Goal: Task Accomplishment & Management: Use online tool/utility

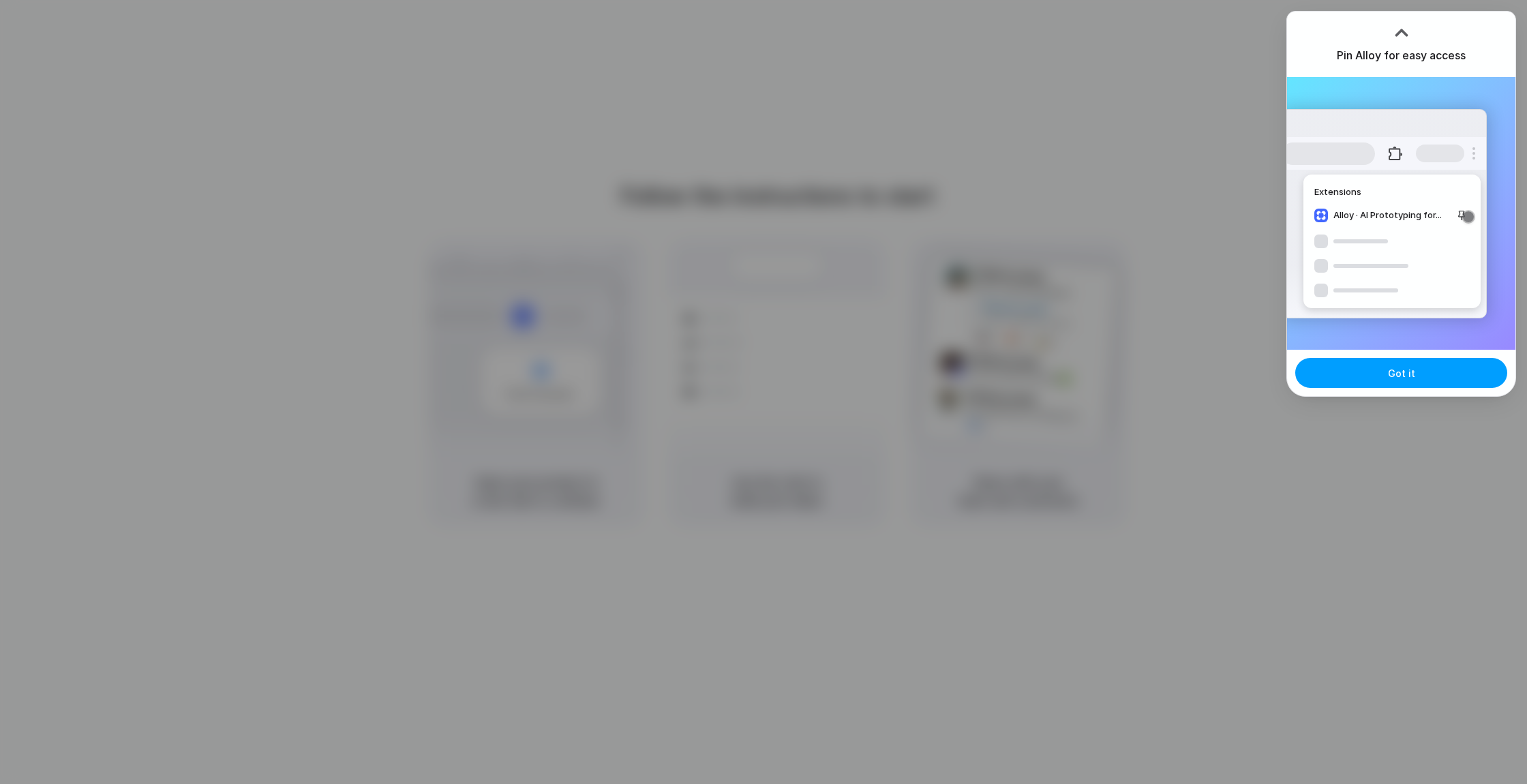
click at [1390, 383] on button "Got it" at bounding box center [1401, 373] width 212 height 30
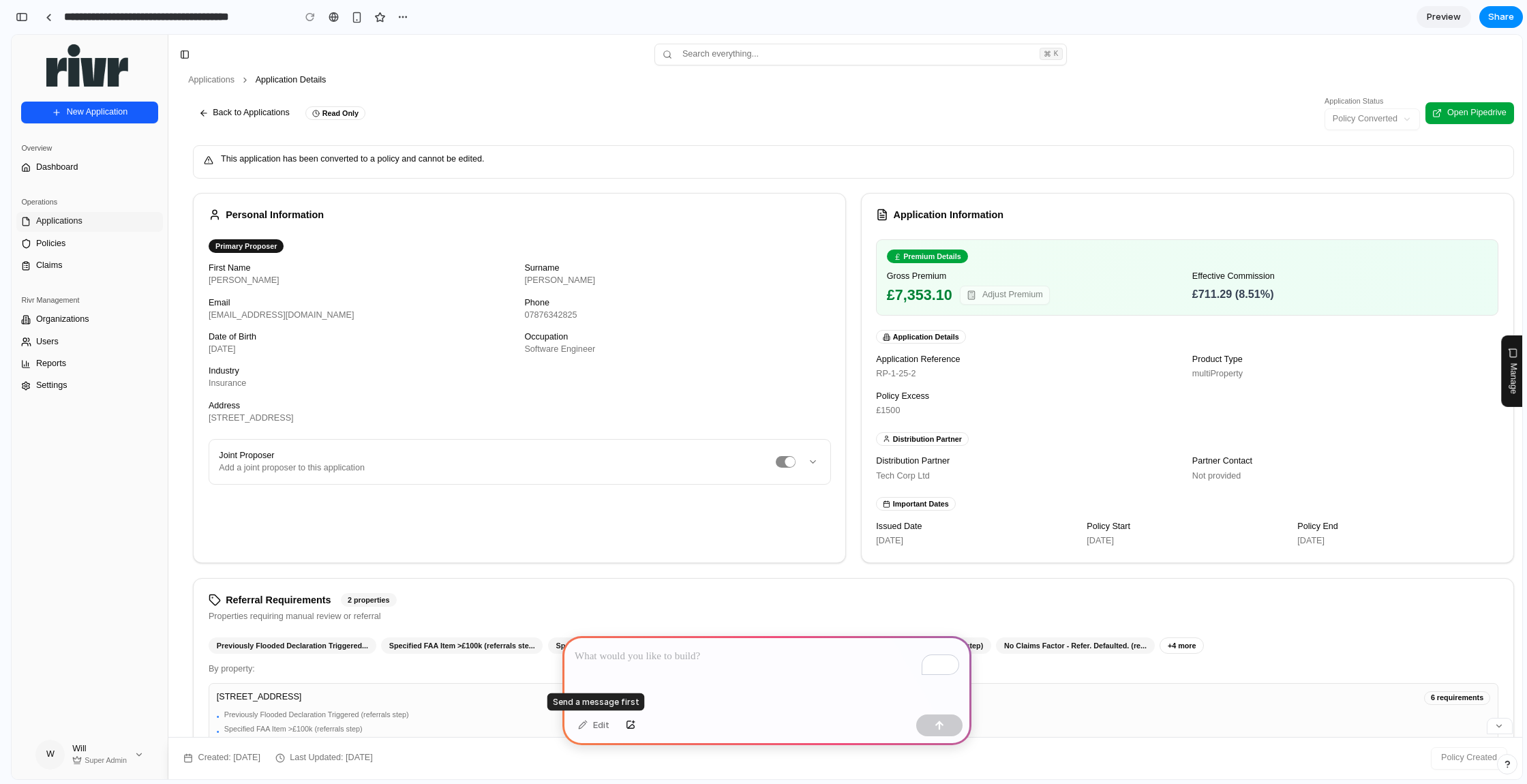
click at [600, 725] on div "Edit" at bounding box center [594, 725] width 45 height 22
click at [358, 13] on div "button" at bounding box center [357, 17] width 12 height 12
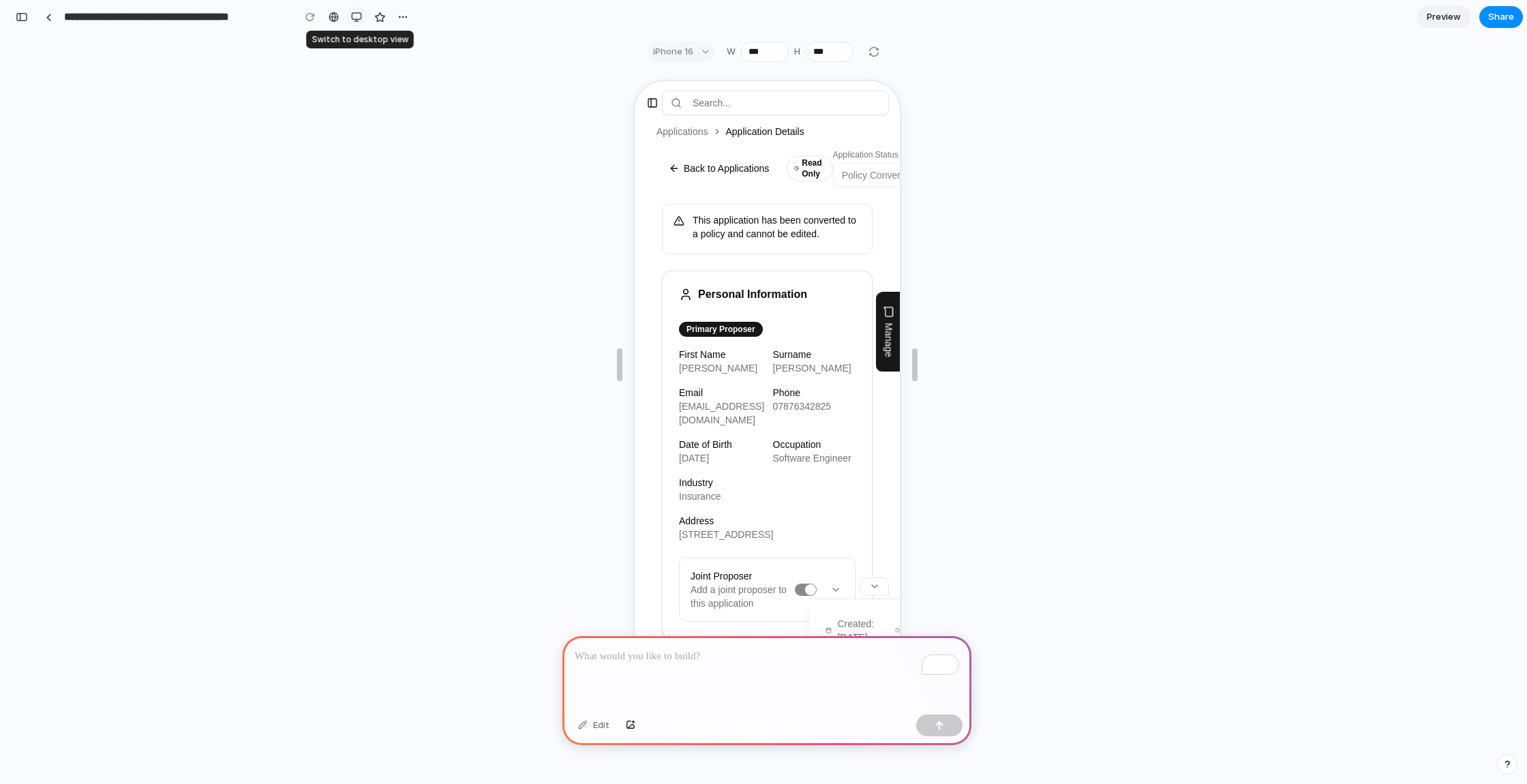
click at [358, 13] on div "button" at bounding box center [356, 16] width 11 height 11
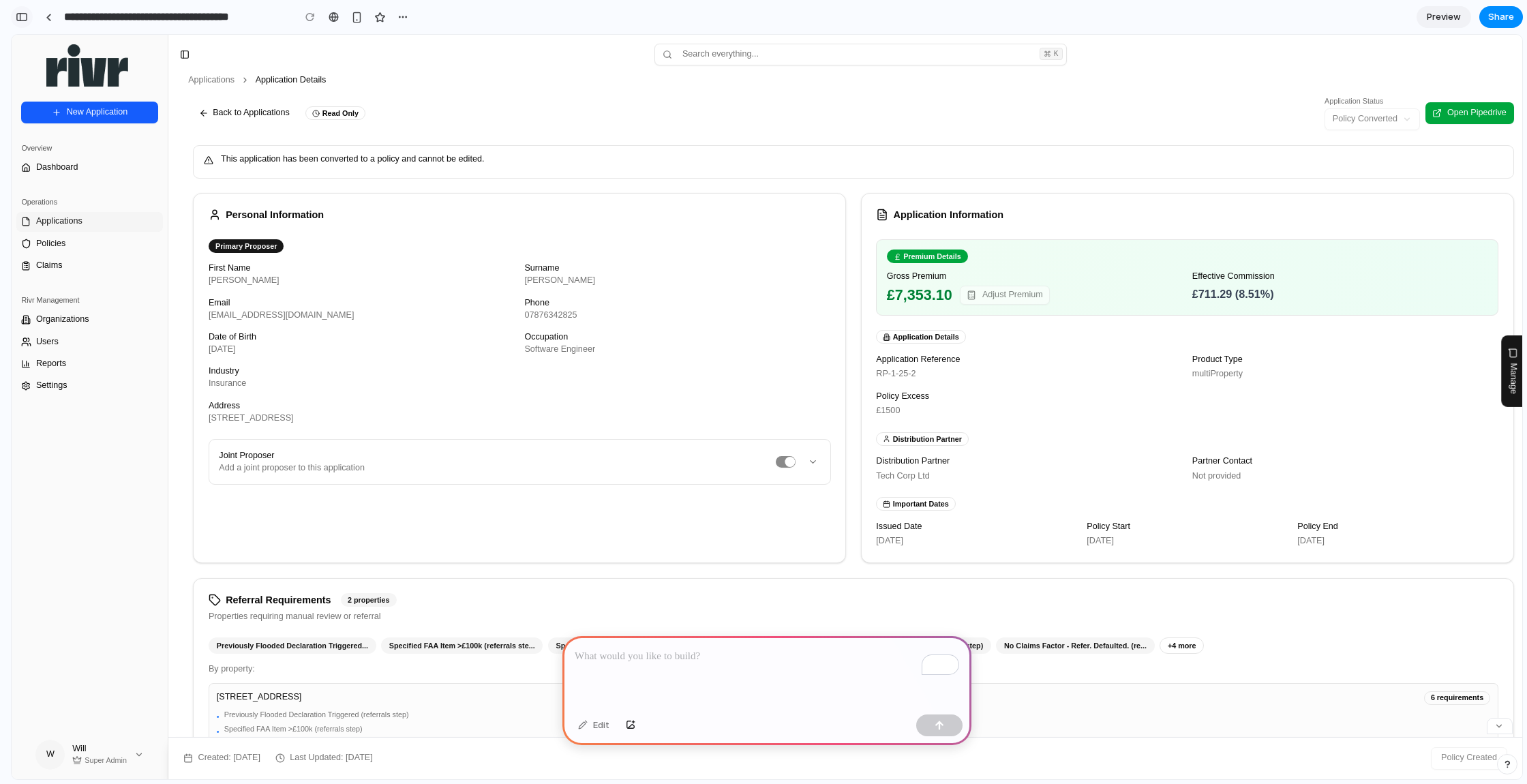
click at [22, 16] on div "button" at bounding box center [21, 17] width 13 height 10
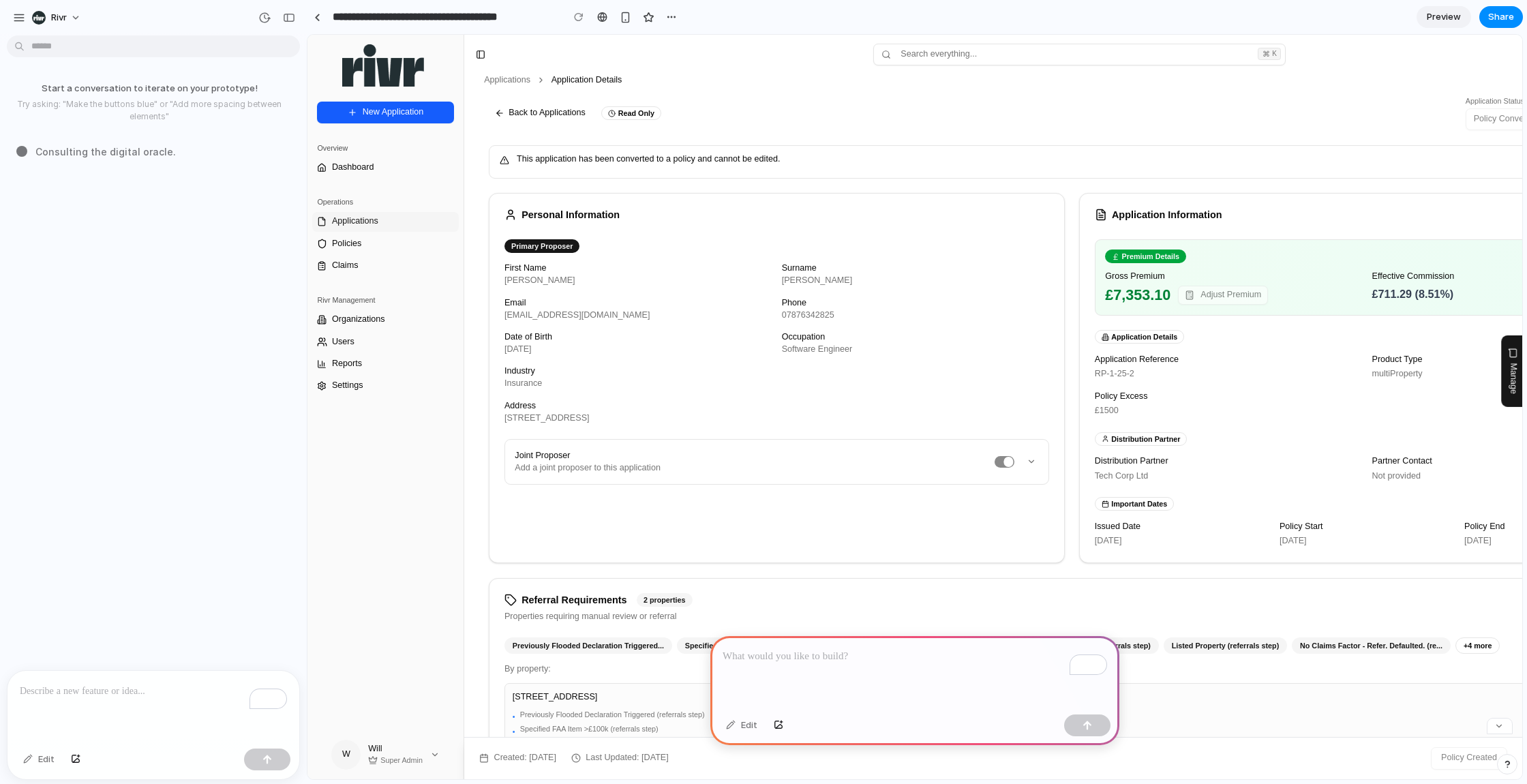
click at [108, 700] on div "To enrich screen reader interactions, please activate Accessibility in Grammarl…" at bounding box center [154, 707] width 292 height 72
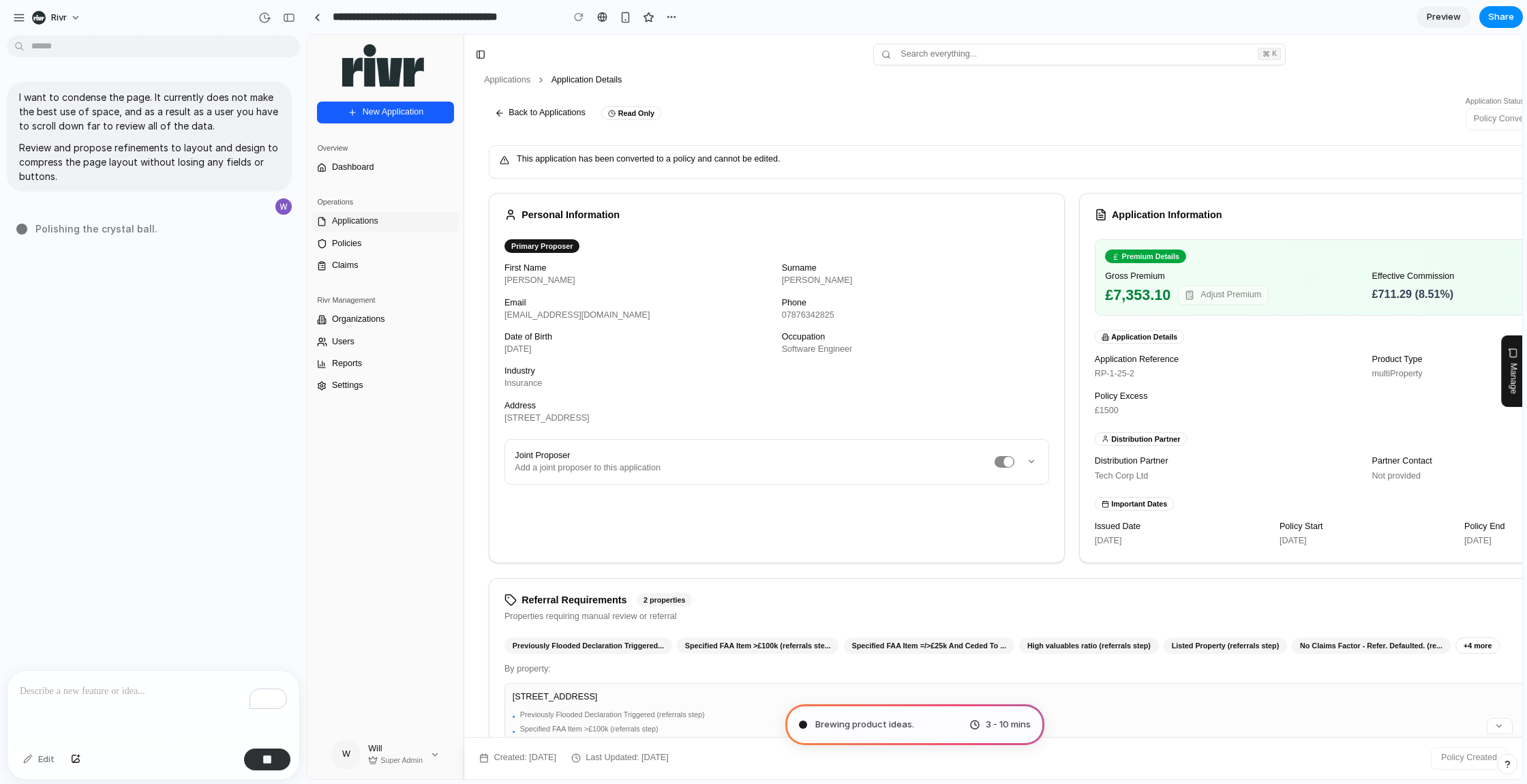
type input "**********"
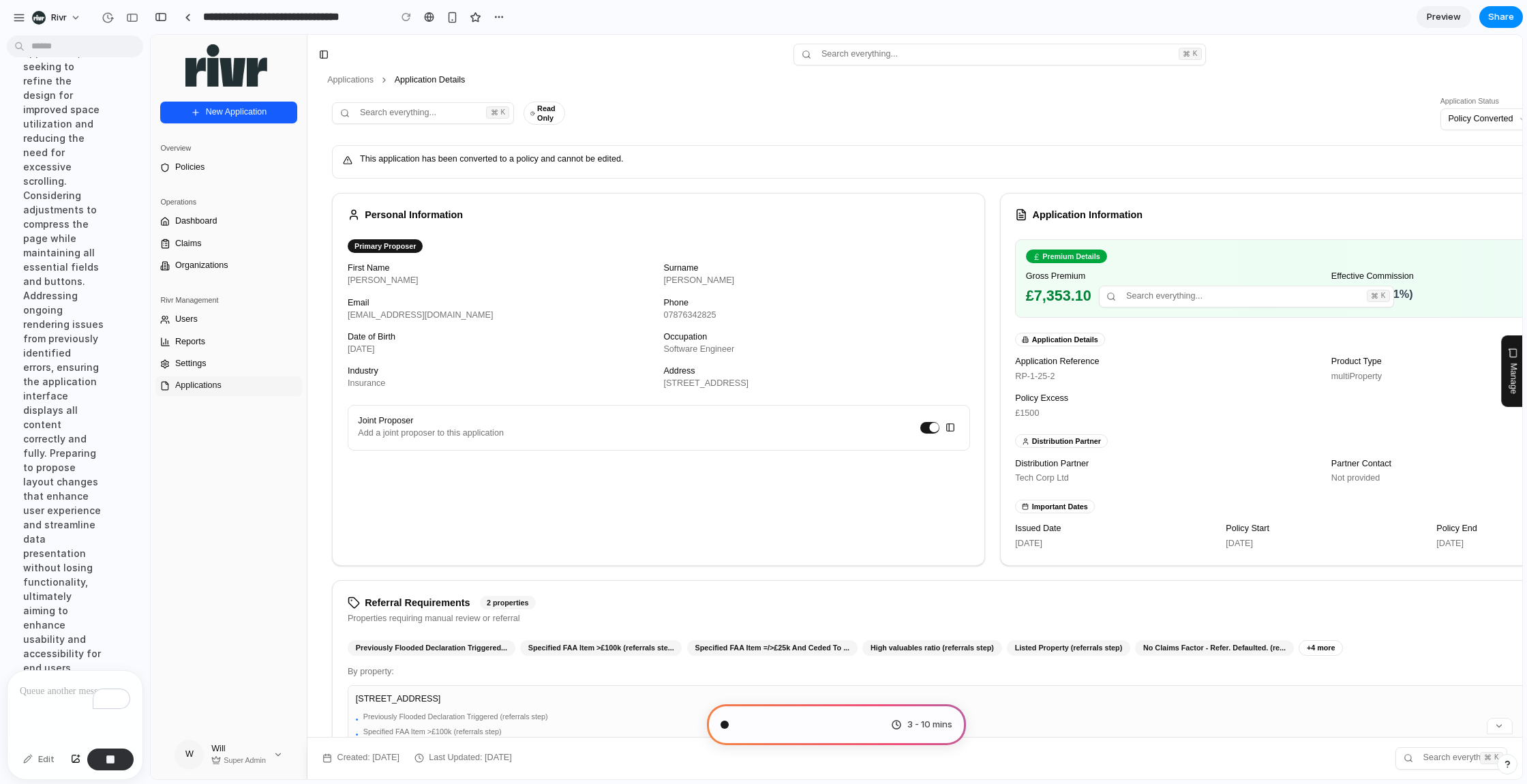
scroll to position [363, 0]
click at [948, 428] on button at bounding box center [951, 428] width 17 height 17
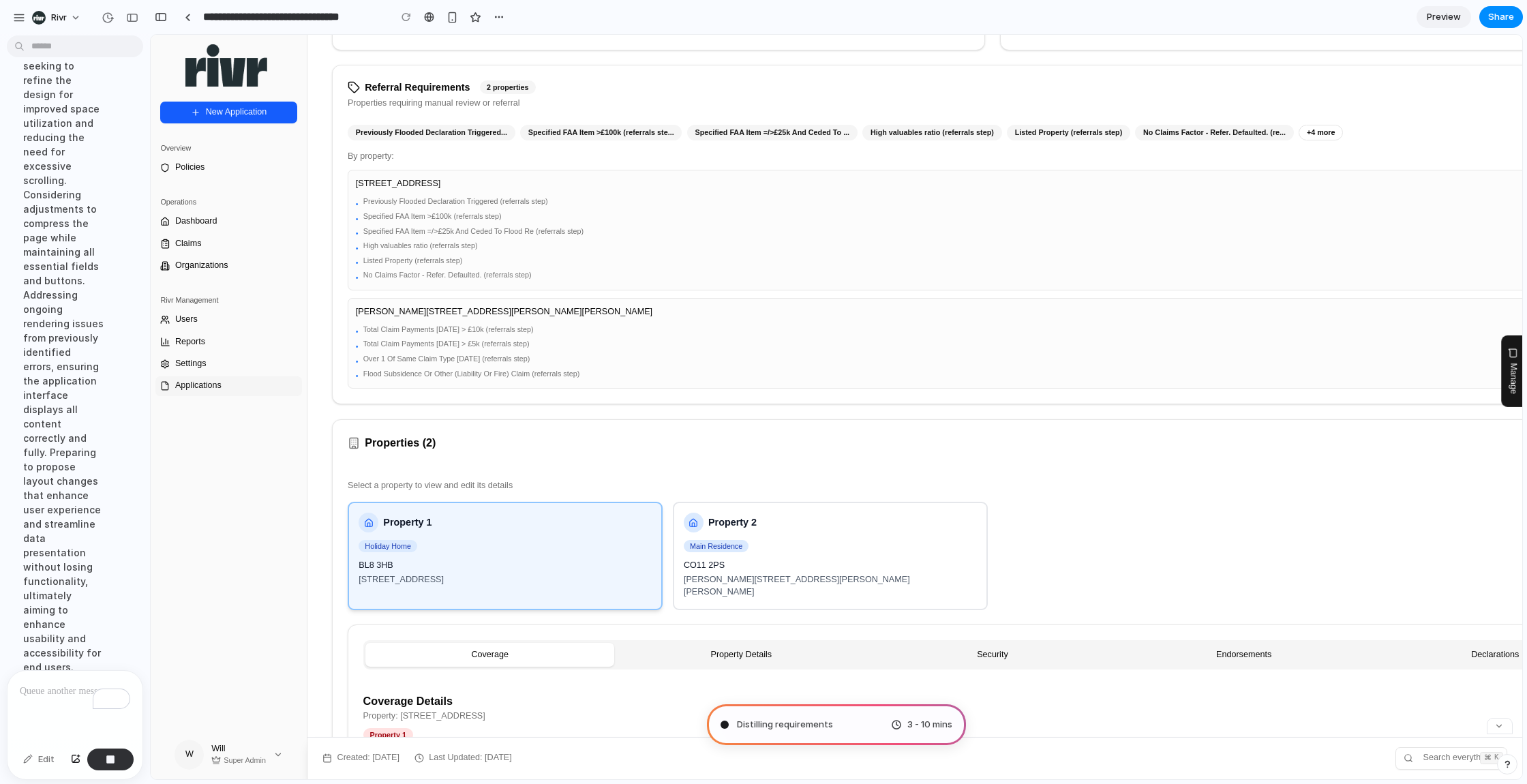
scroll to position [0, 0]
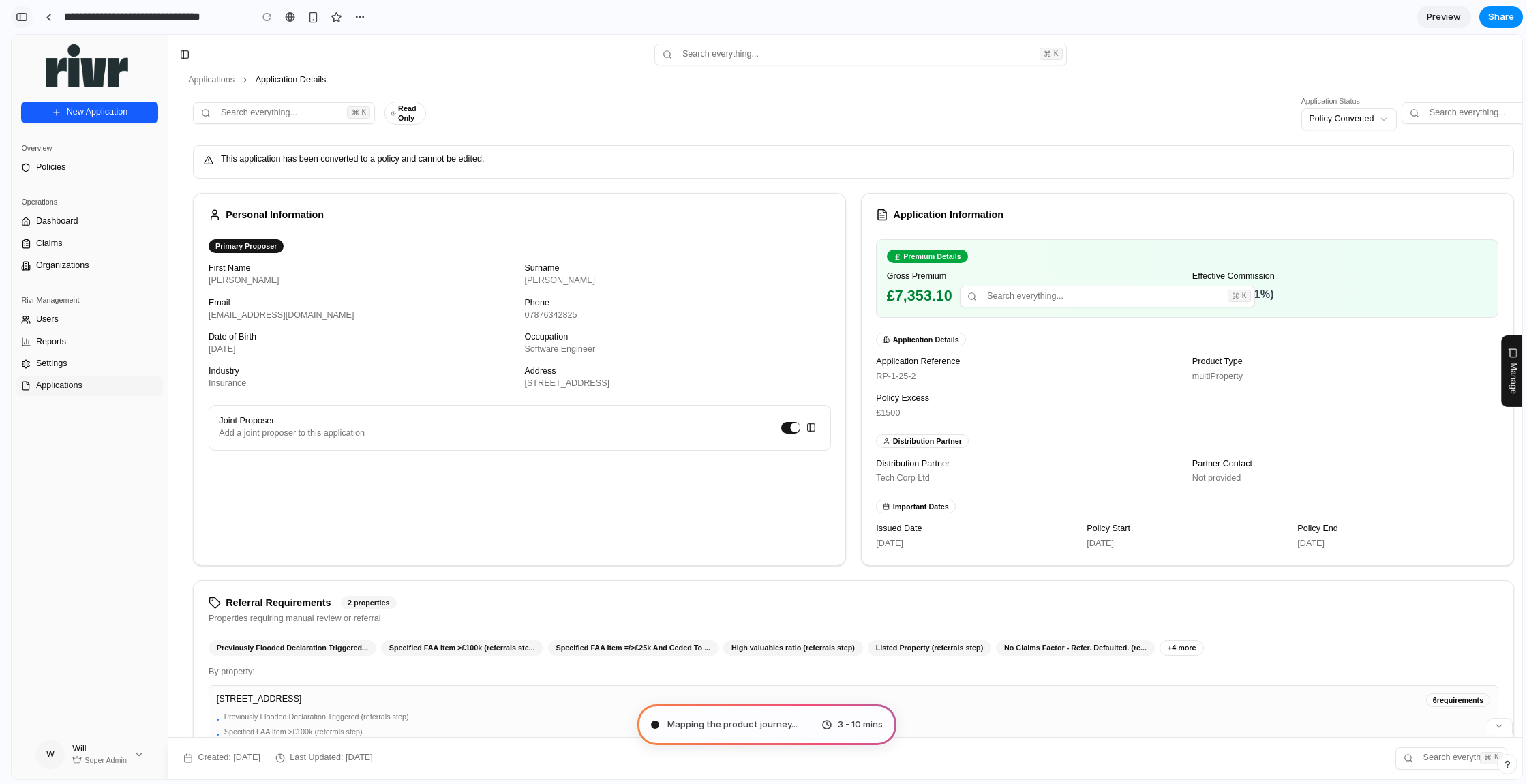
click at [27, 14] on div "button" at bounding box center [21, 17] width 13 height 10
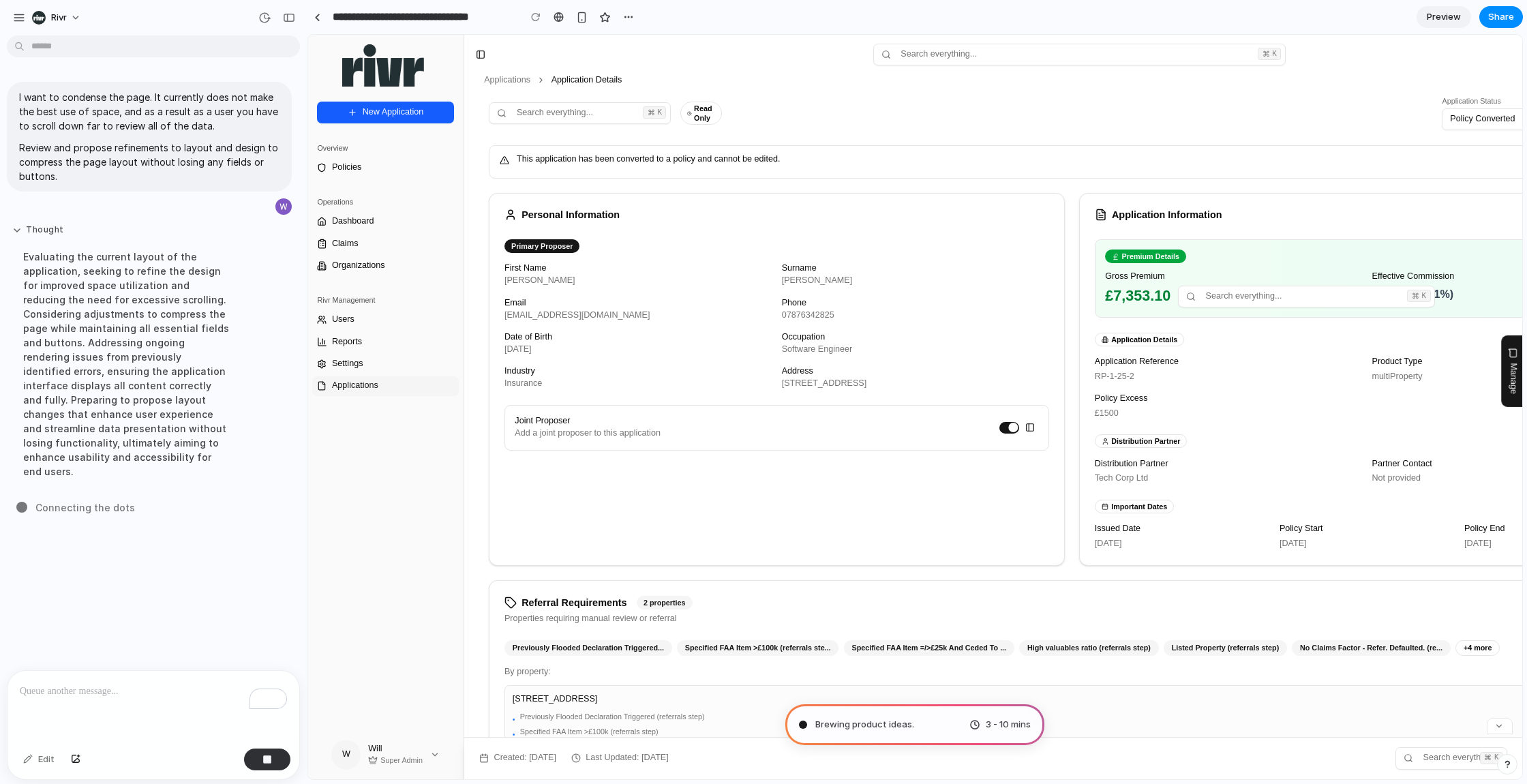
click at [29, 228] on button "Thought" at bounding box center [127, 230] width 228 height 12
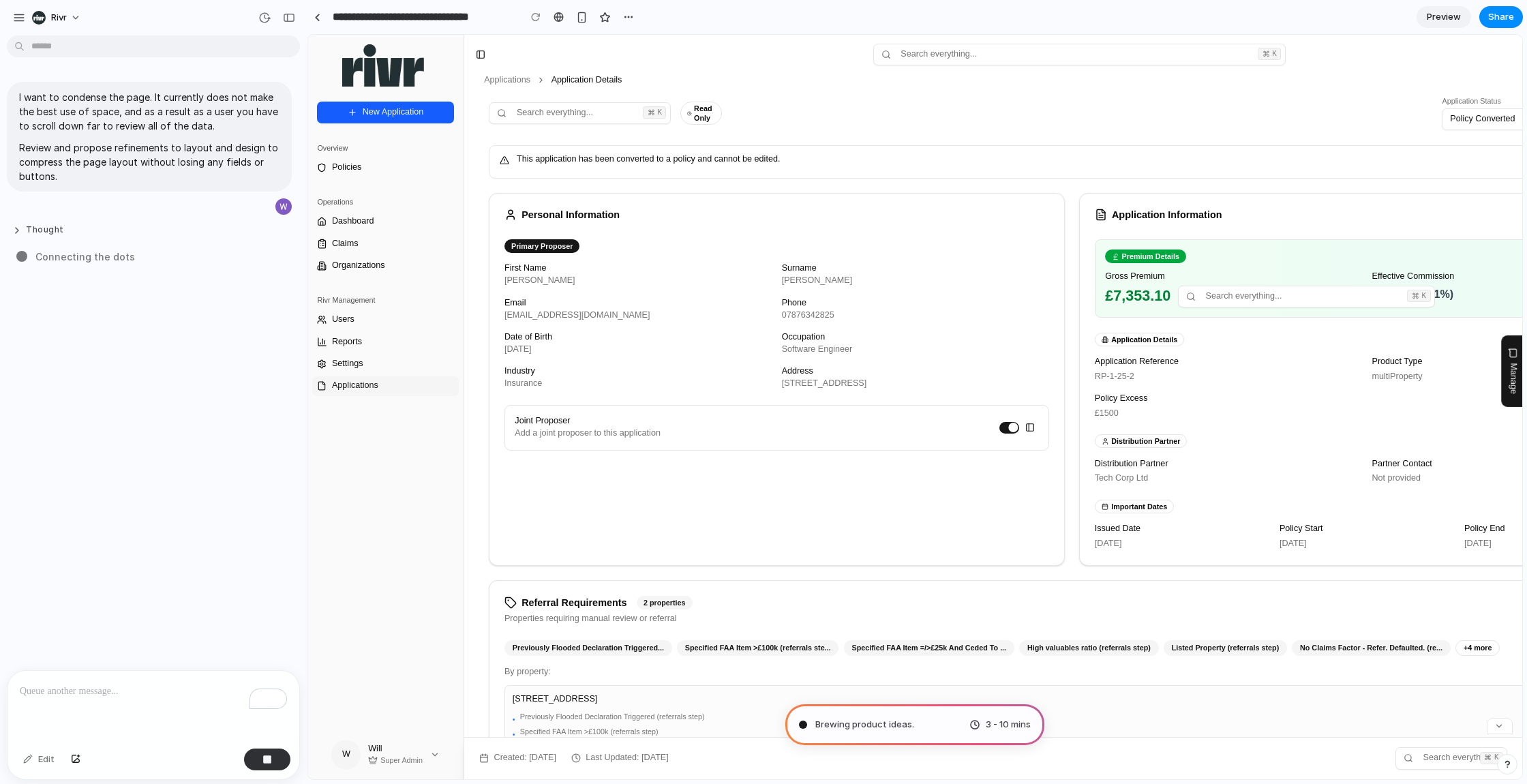
click at [29, 228] on button "Thought" at bounding box center [127, 230] width 228 height 12
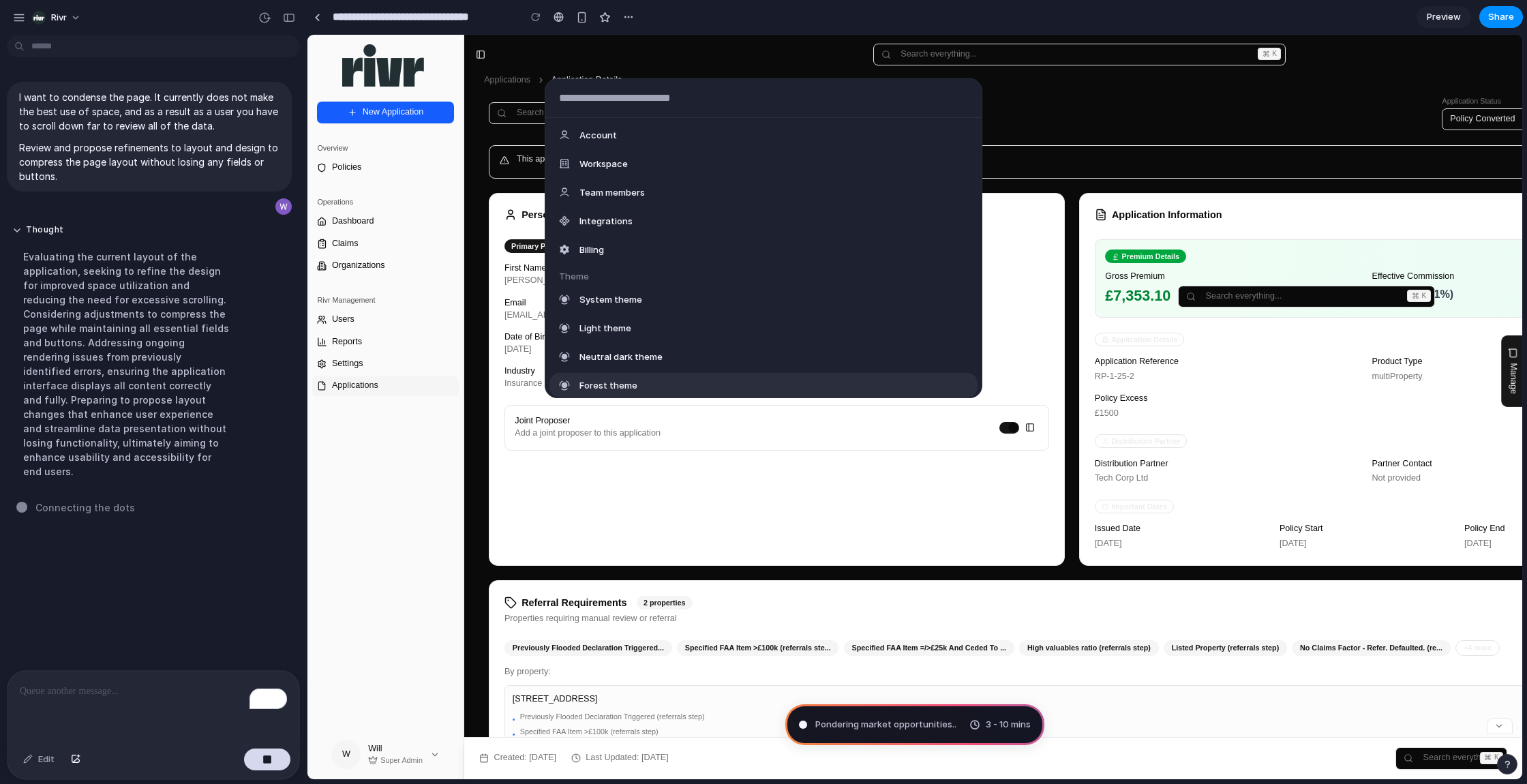
scroll to position [287, 0]
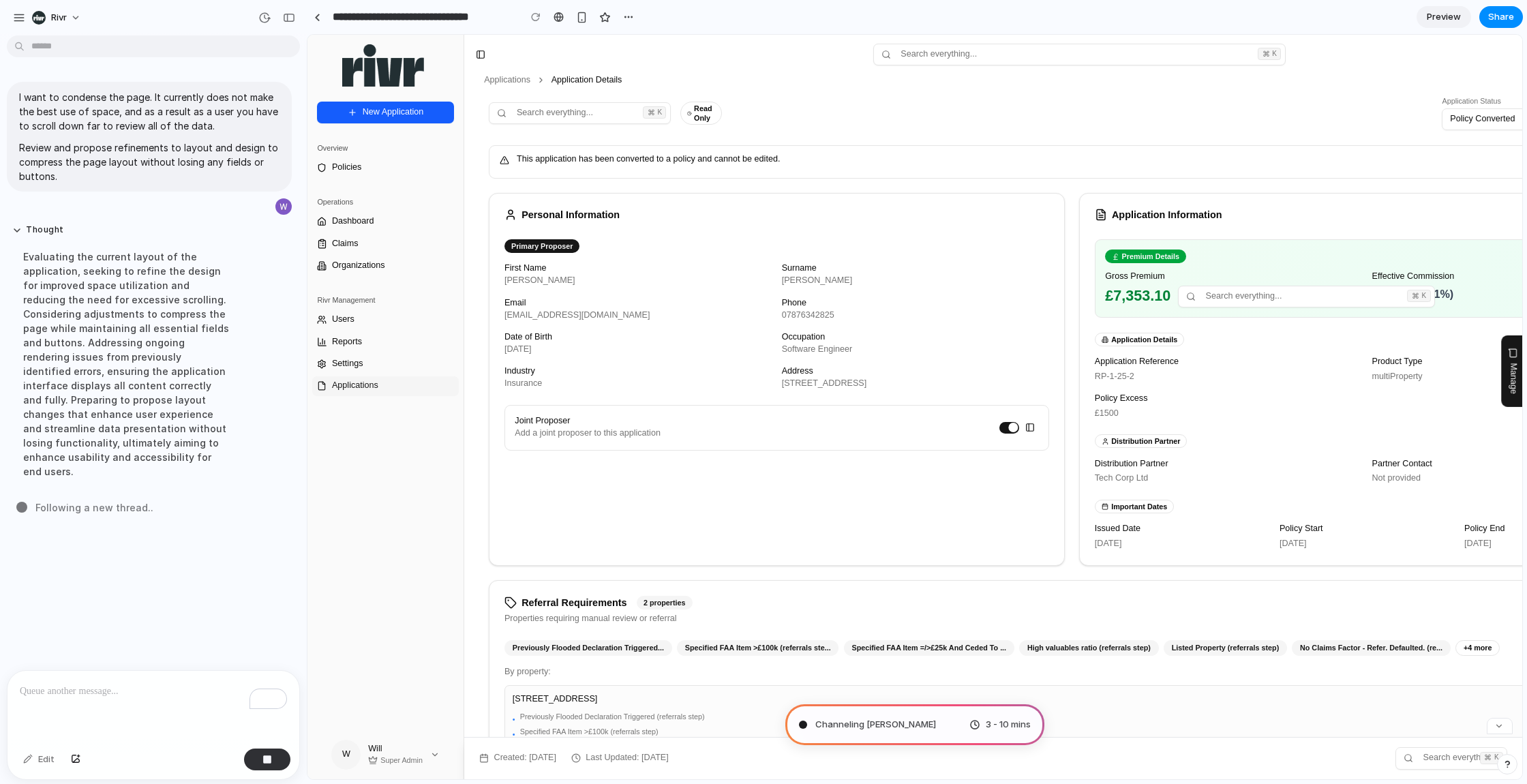
drag, startPoint x: 395, startPoint y: 215, endPoint x: 398, endPoint y: 141, distance: 74.1
click at [396, 196] on div "Operations Dashboard Claims Organizations" at bounding box center [385, 234] width 156 height 94
click at [287, 22] on button "button" at bounding box center [289, 17] width 22 height 22
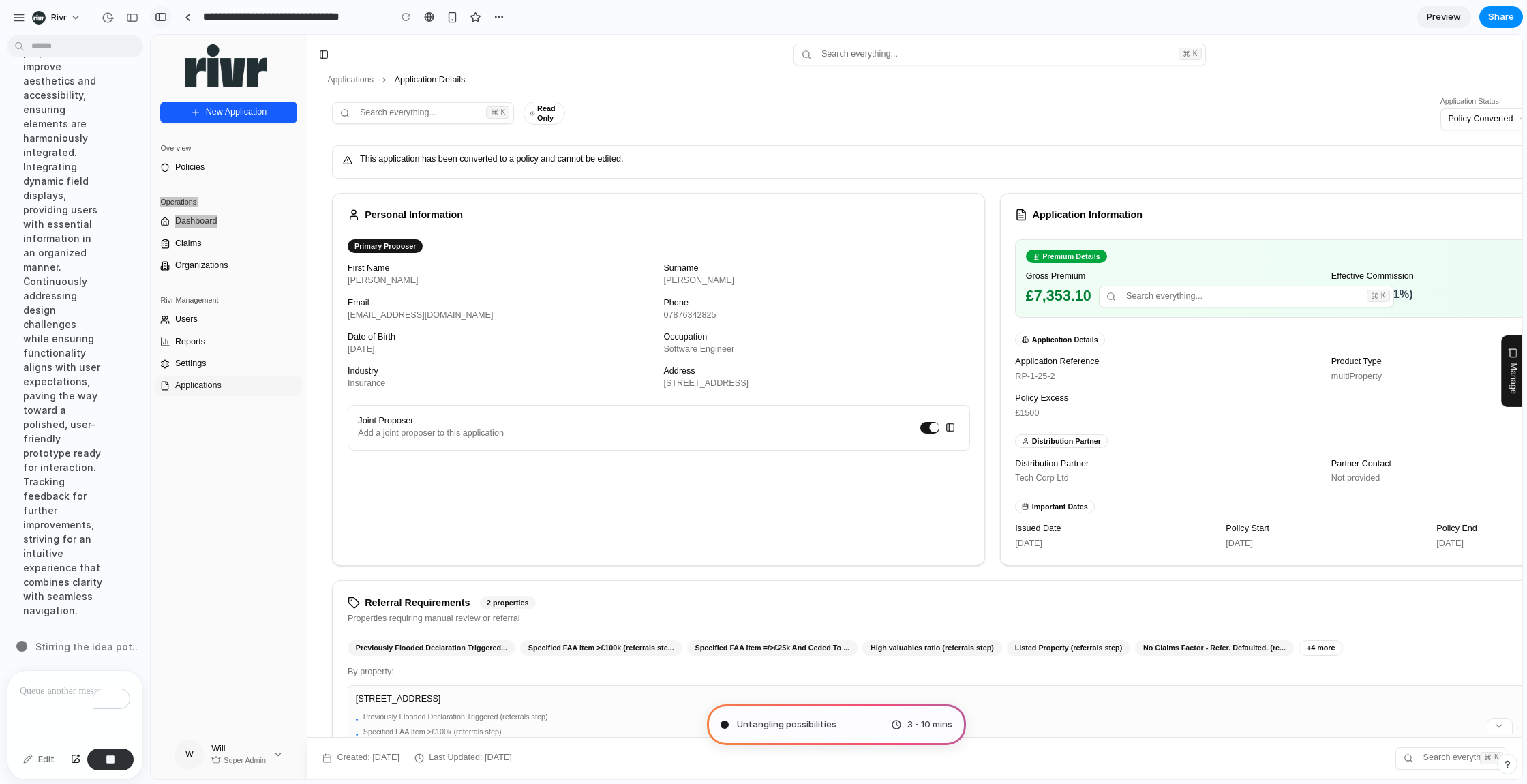
scroll to position [0, 0]
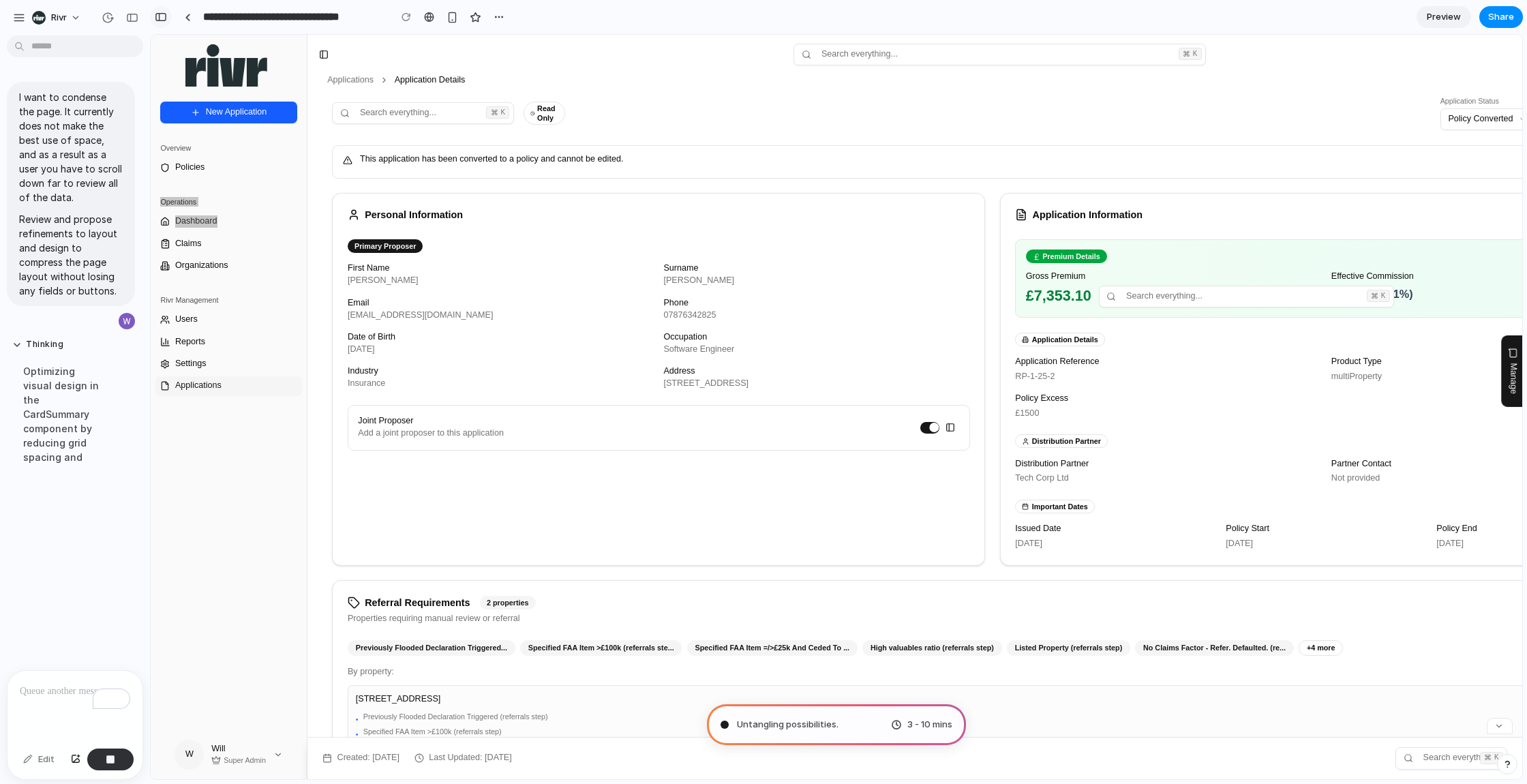
click at [157, 16] on div "button" at bounding box center [160, 17] width 13 height 10
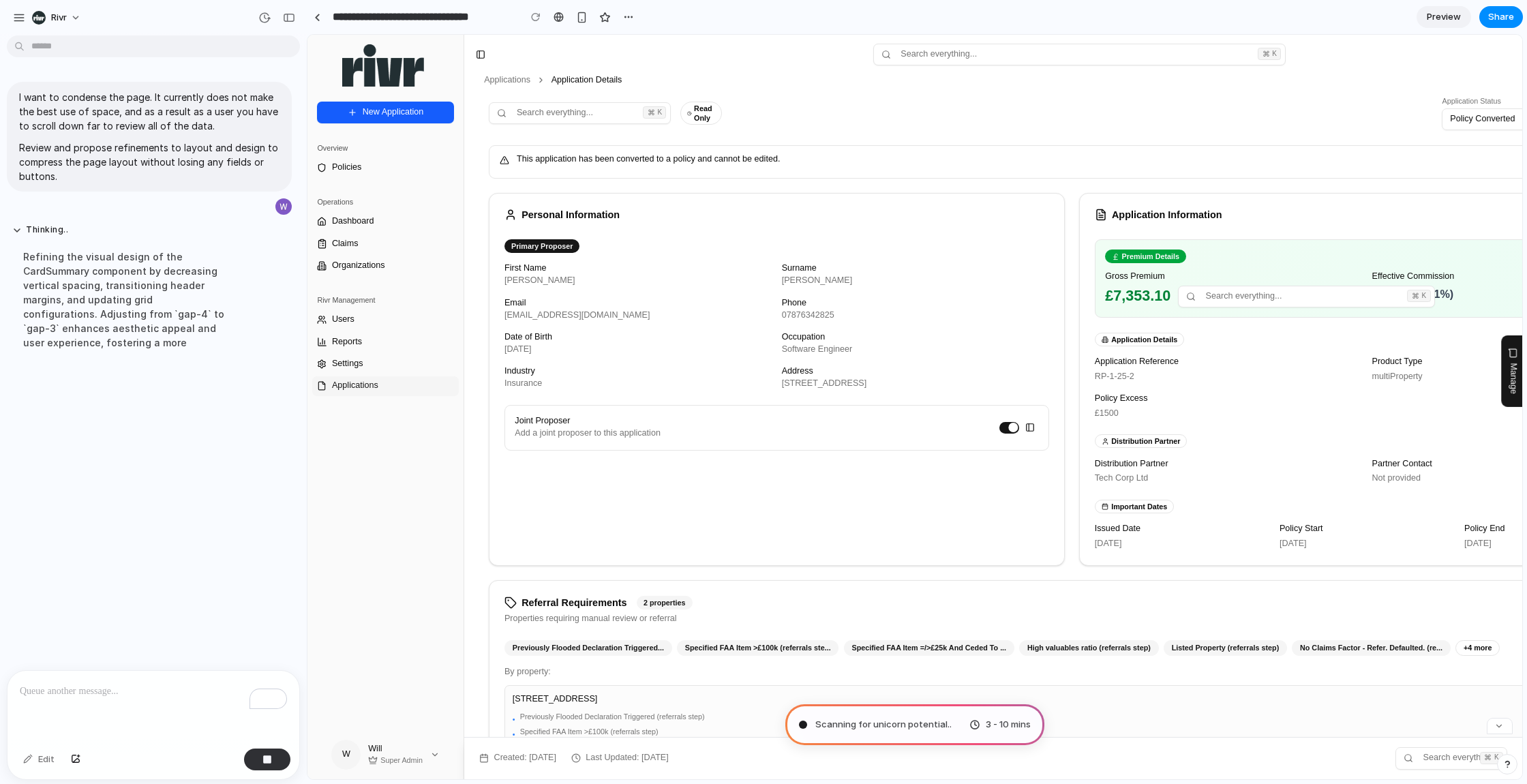
click at [379, 453] on div "New Application Overview Policies Operations Dashboard Claims Organizations Riv…" at bounding box center [385, 413] width 156 height 633
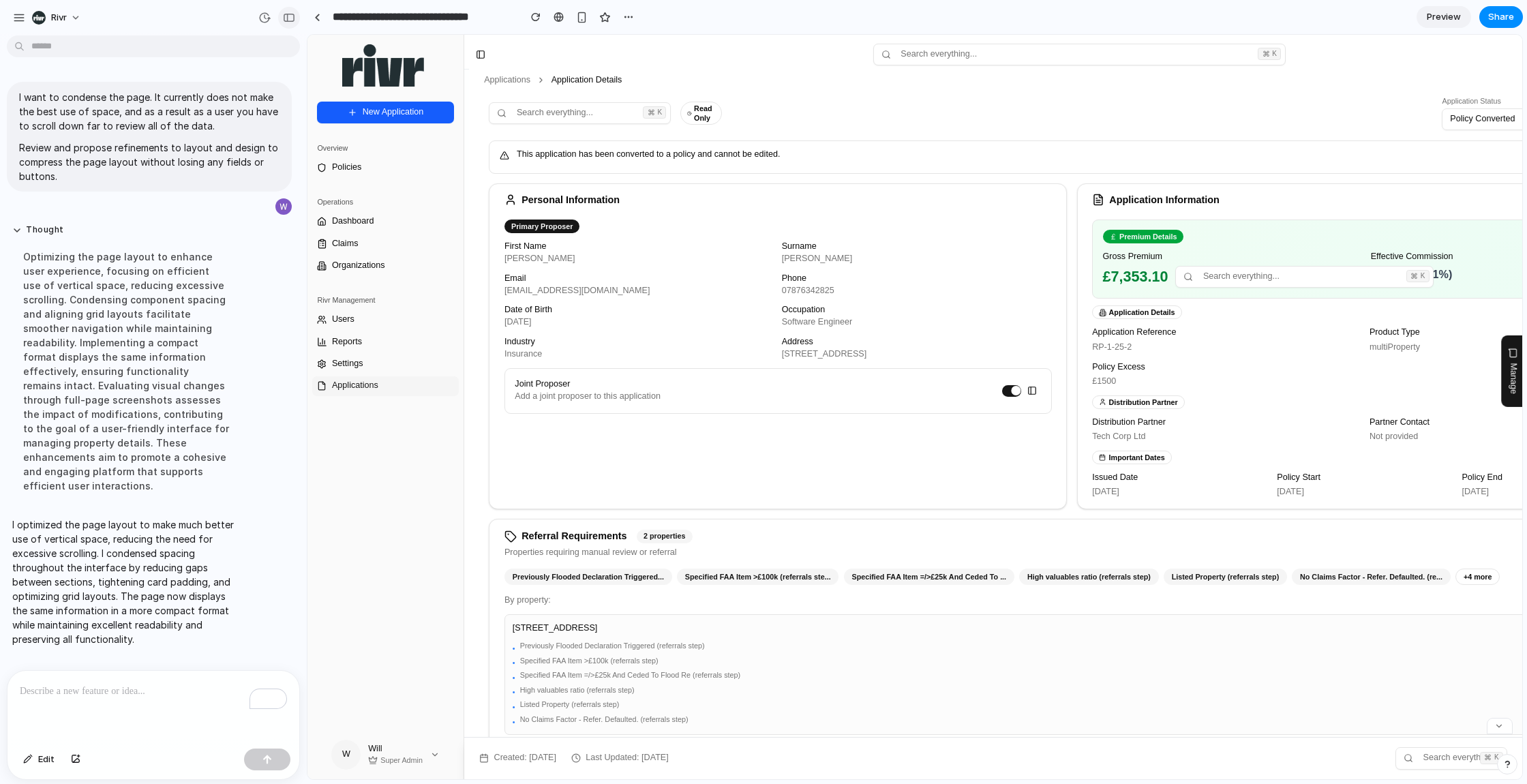
click at [283, 14] on div "button" at bounding box center [289, 17] width 13 height 10
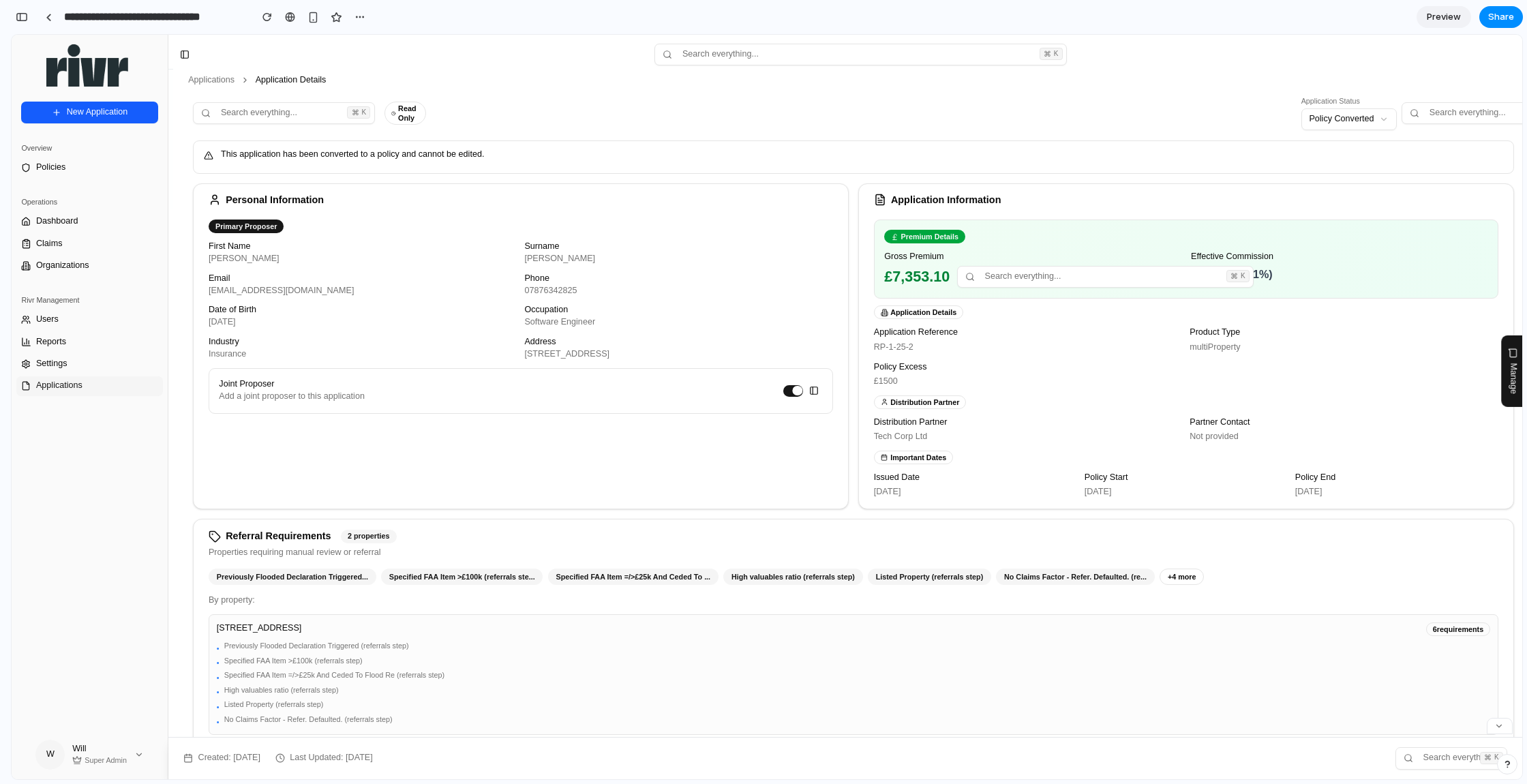
click at [65, 217] on span "Dashboard" at bounding box center [57, 221] width 42 height 13
click at [61, 248] on span "Claims" at bounding box center [48, 243] width 26 height 13
